Goal: Download file/media

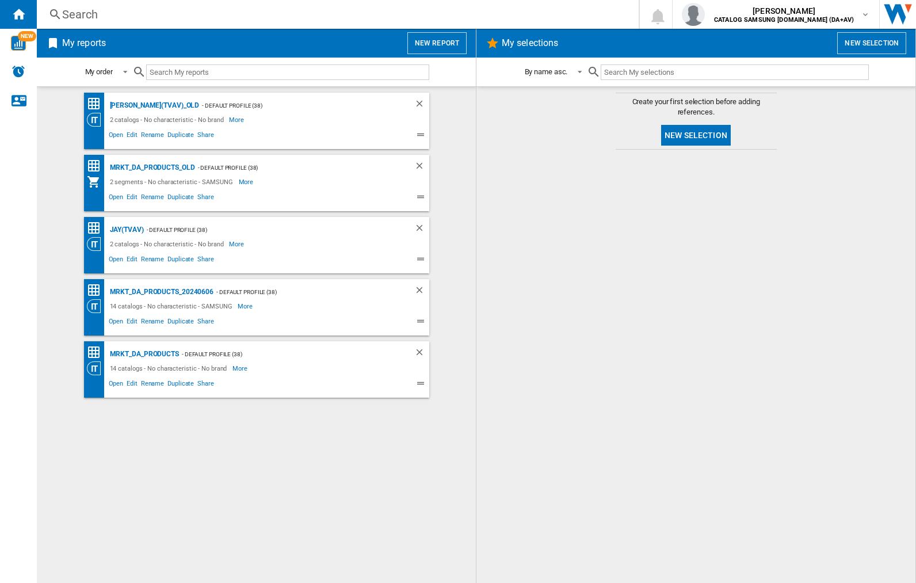
click at [201, 68] on input "text" at bounding box center [287, 72] width 283 height 16
click at [705, 14] on img "button" at bounding box center [693, 14] width 23 height 23
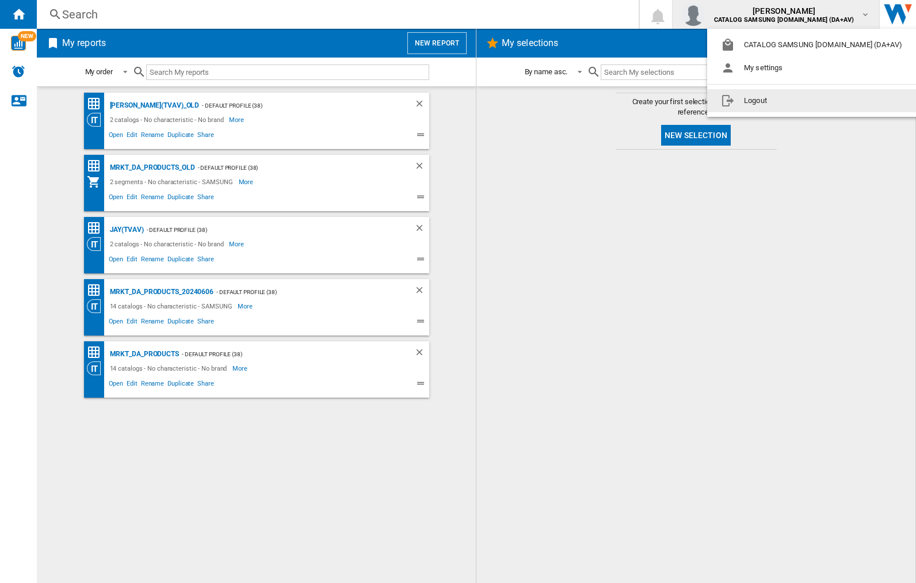
click at [796, 101] on button "Logout" at bounding box center [814, 100] width 214 height 23
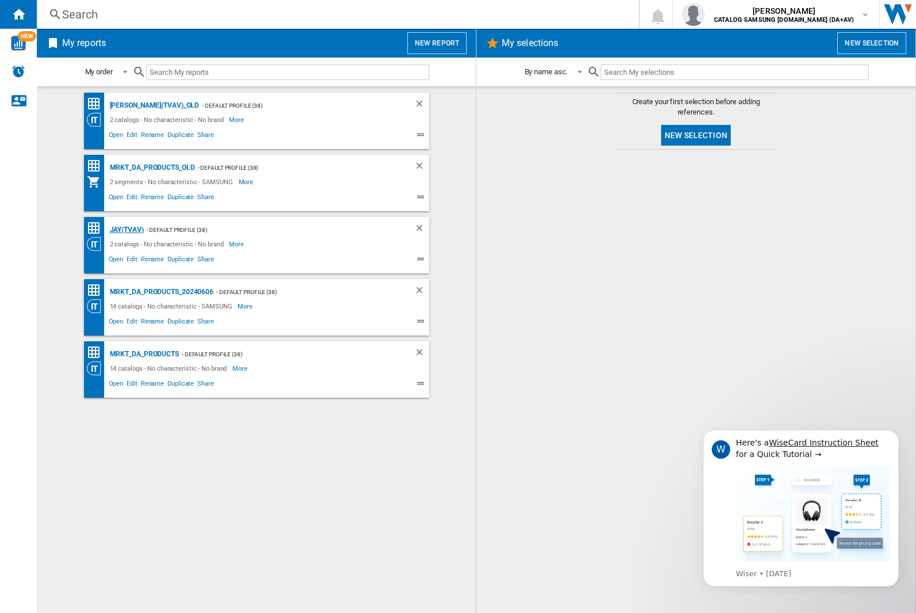
click at [127, 230] on div "JAY(TVAV)" at bounding box center [125, 230] width 37 height 14
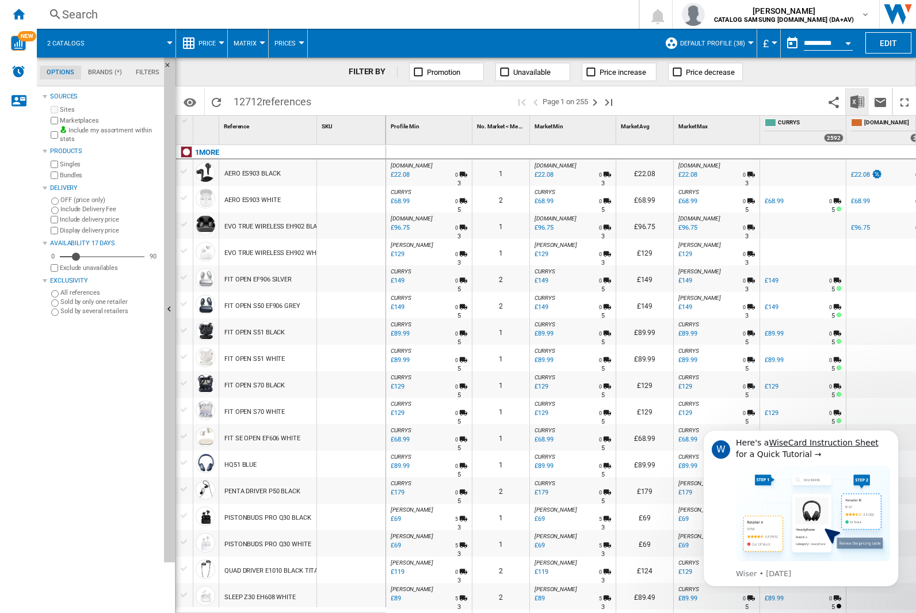
click at [858, 101] on img "Download in Excel" at bounding box center [858, 102] width 14 height 14
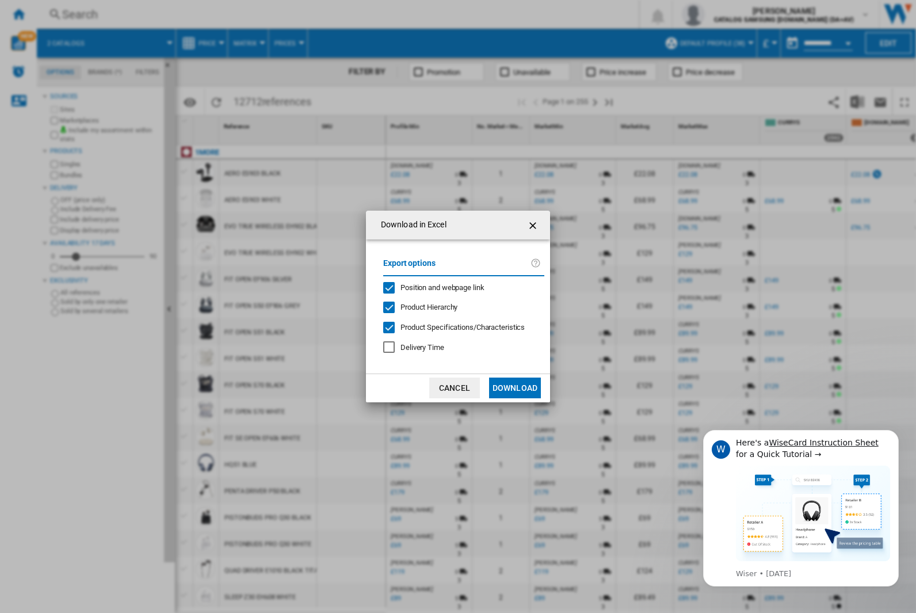
click at [459, 287] on span "Position and webpage link" at bounding box center [443, 287] width 84 height 9
click at [515, 388] on button "Download" at bounding box center [515, 388] width 52 height 21
